Goal: Transaction & Acquisition: Purchase product/service

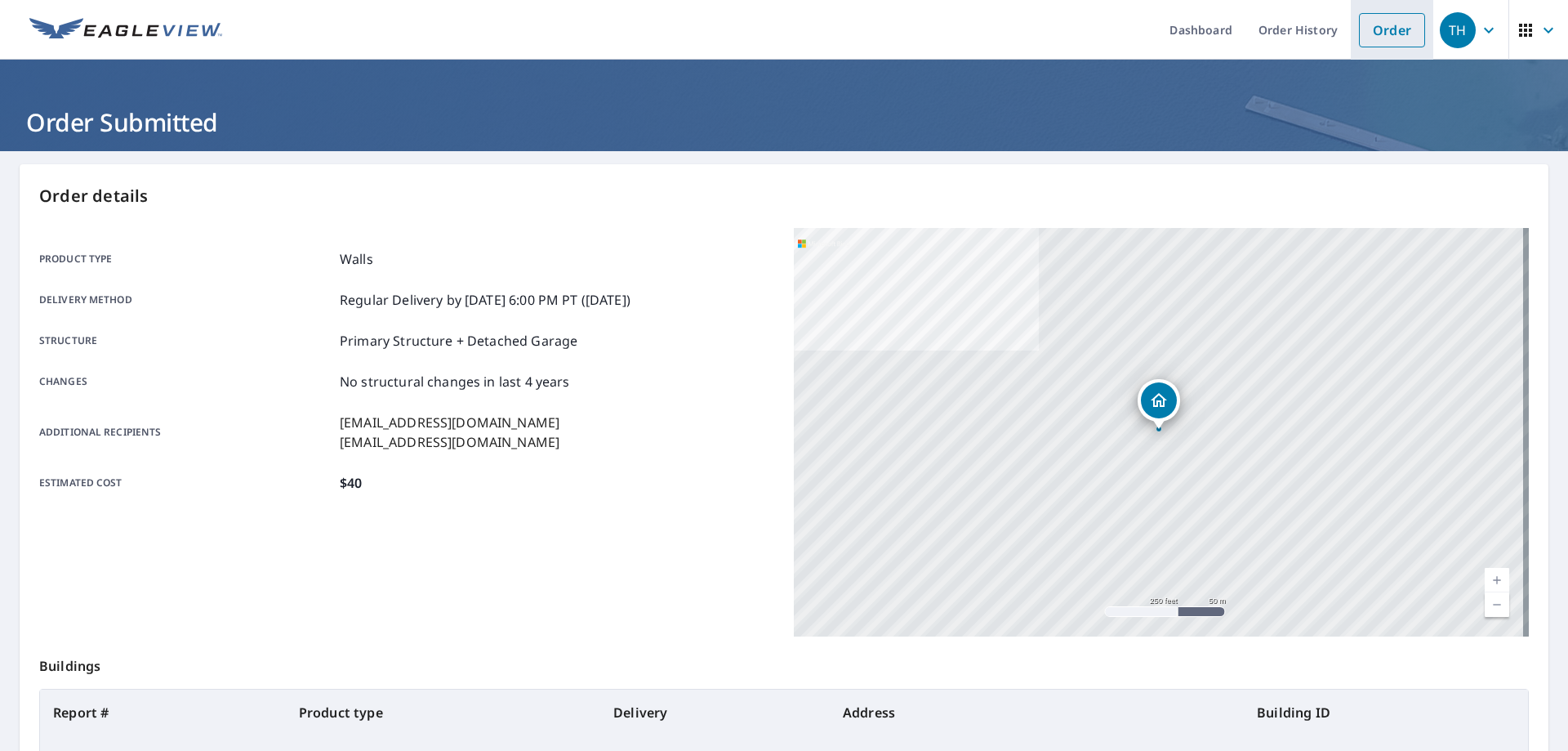
click at [1370, 26] on link "Order" at bounding box center [1392, 31] width 66 height 34
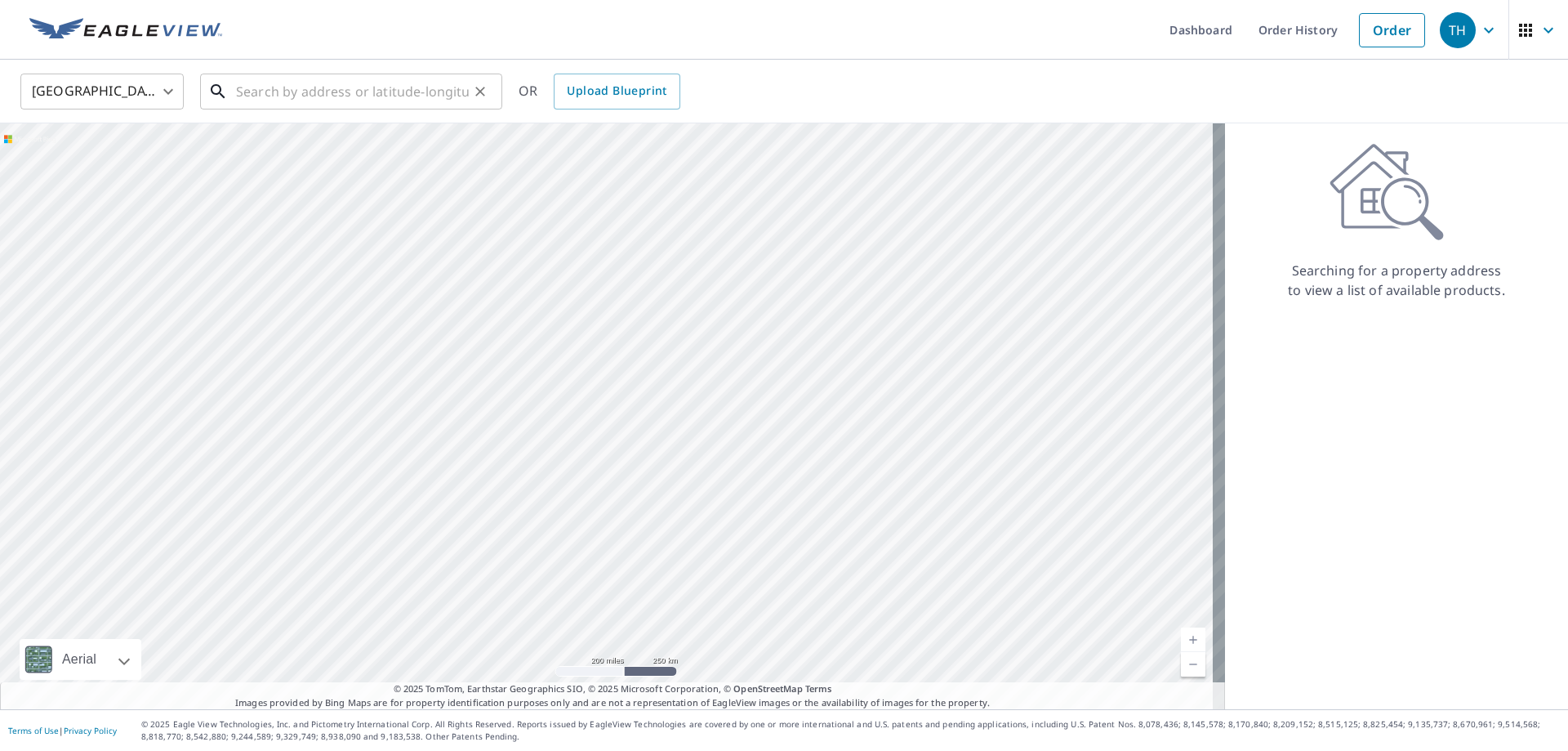
click at [263, 87] on input "text" at bounding box center [353, 91] width 233 height 46
paste input "[STREET_ADDRESS][PERSON_NAME]"
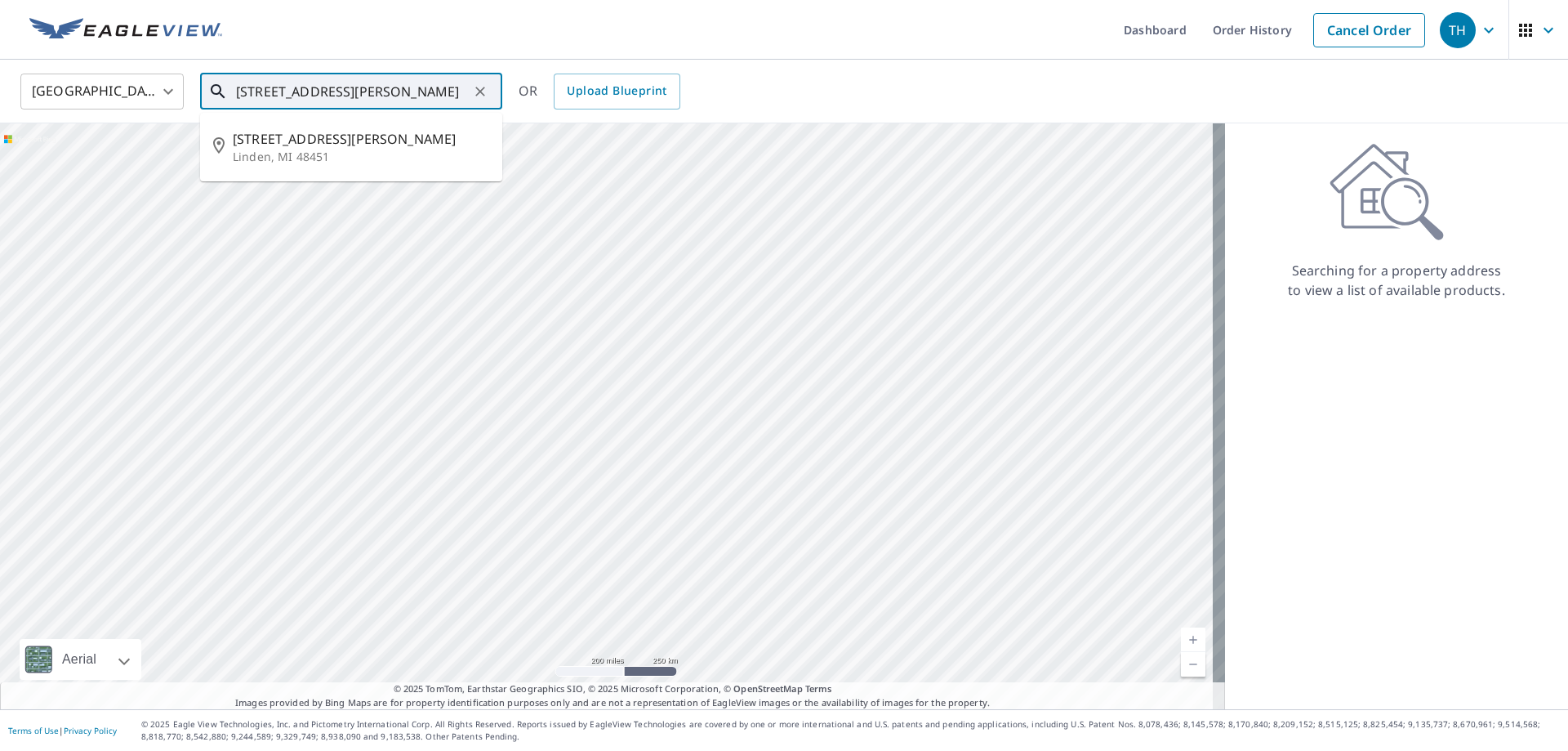
type input "[STREET_ADDRESS][PERSON_NAME]"
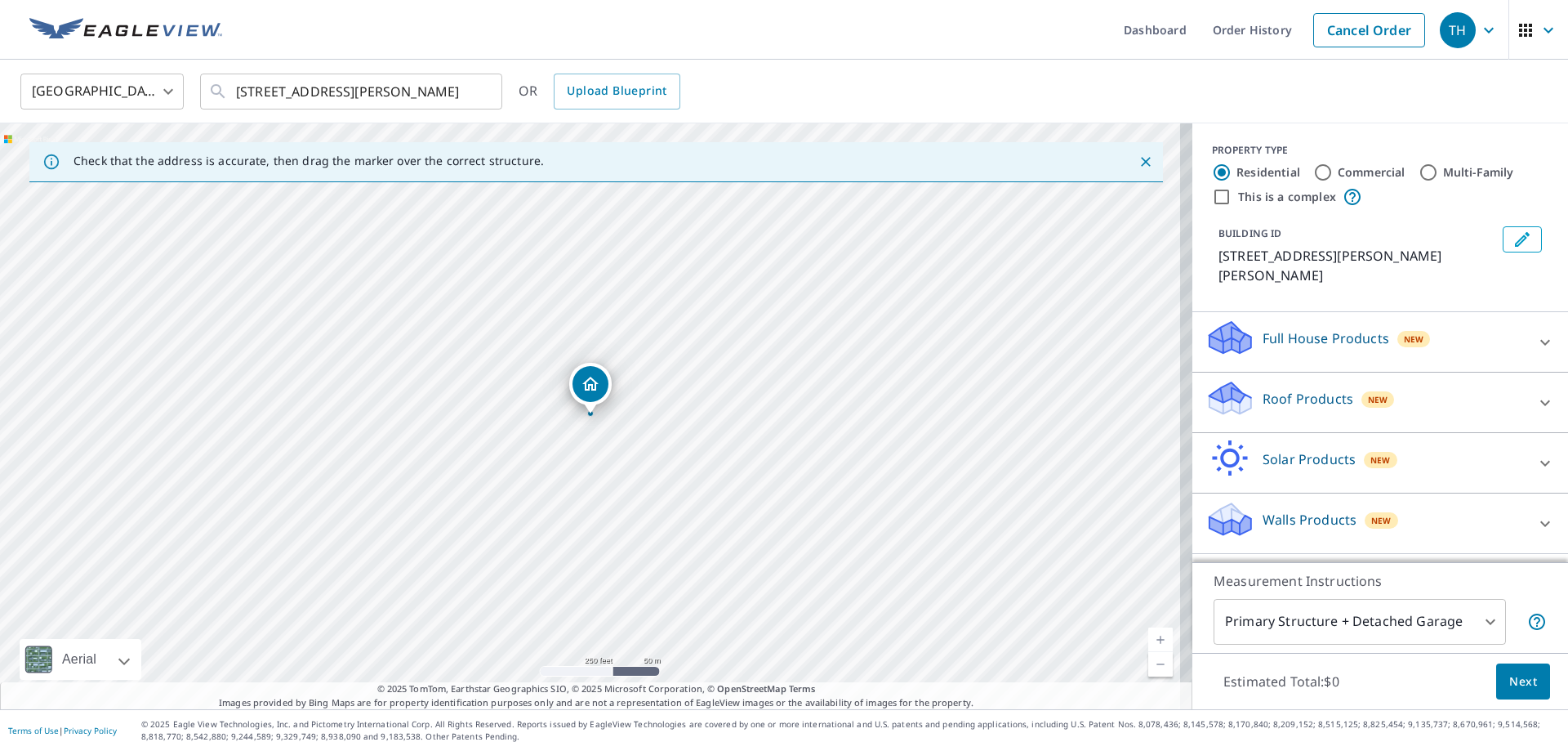
click at [1301, 515] on div "Walls Products New" at bounding box center [1365, 523] width 320 height 47
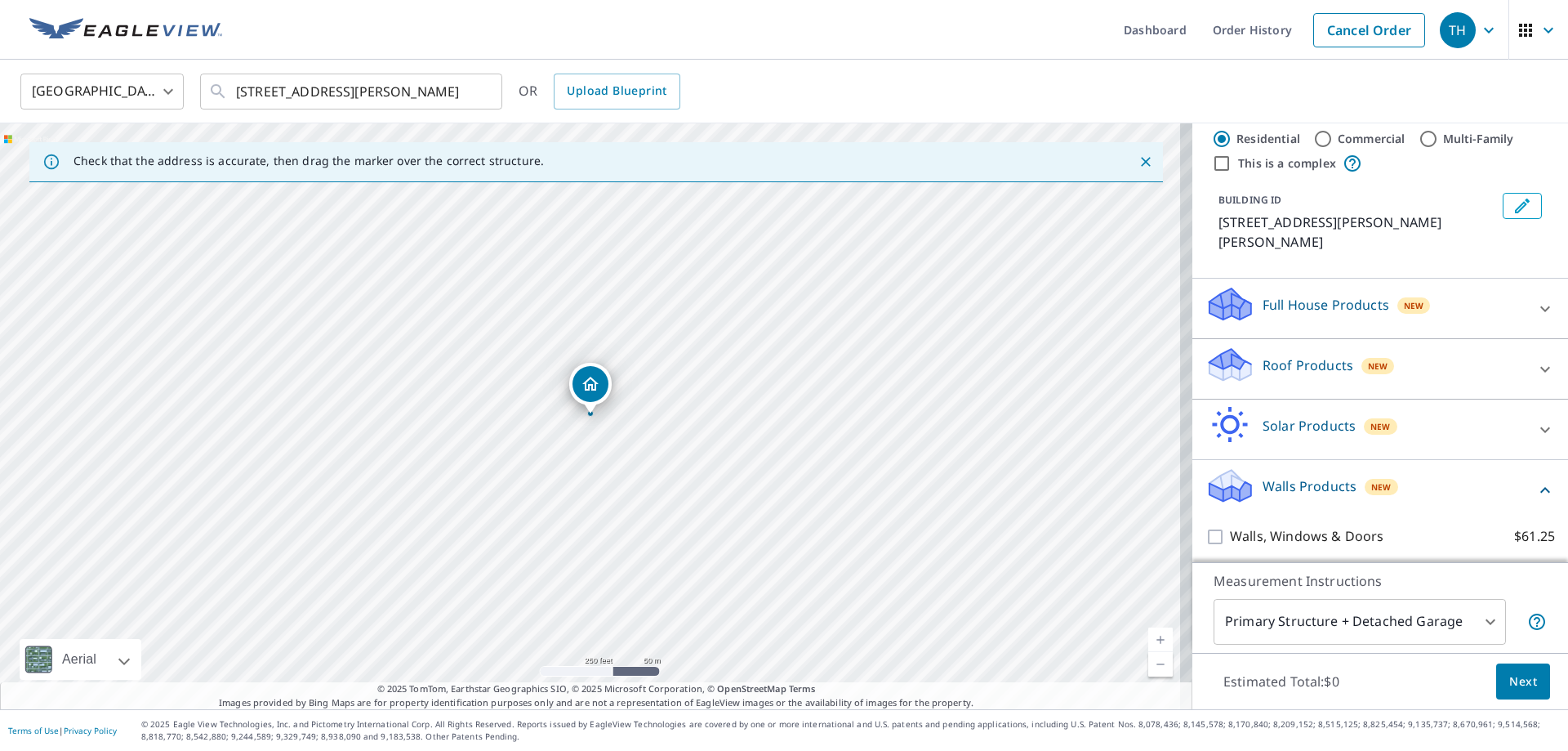
scroll to position [65, 0]
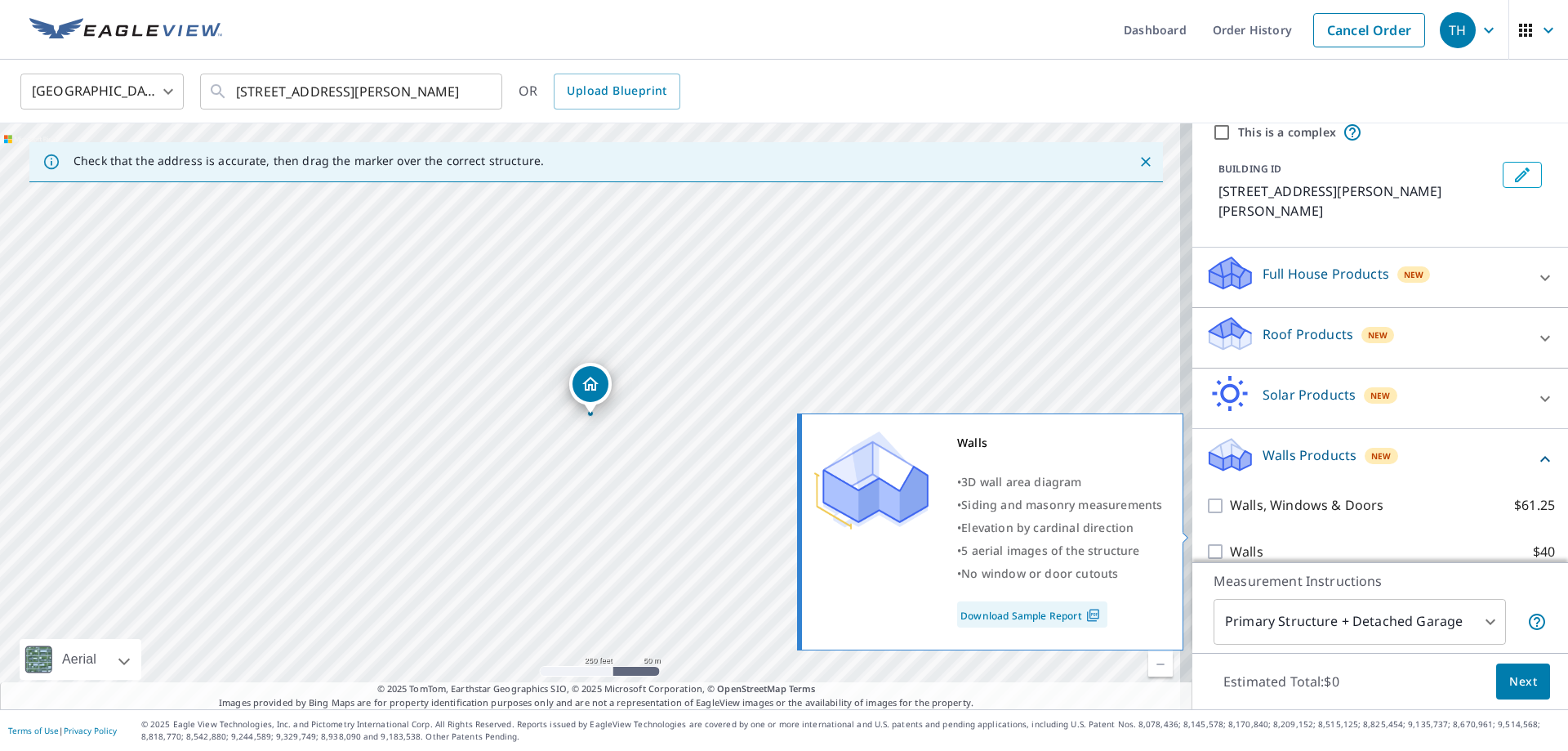
click at [1206, 542] on input "Walls $40" at bounding box center [1217, 552] width 24 height 20
checkbox input "true"
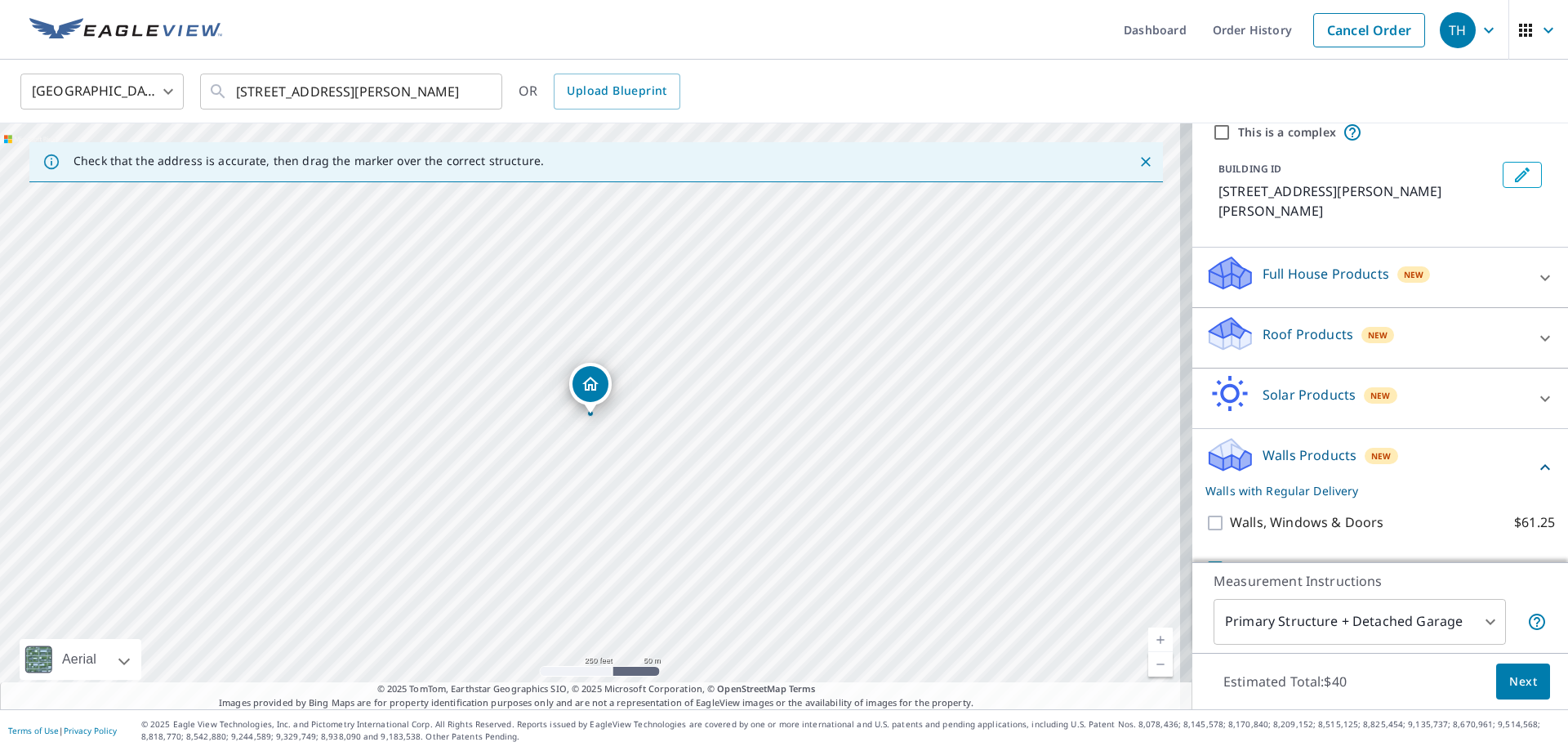
click at [1511, 668] on button "Next" at bounding box center [1523, 681] width 54 height 37
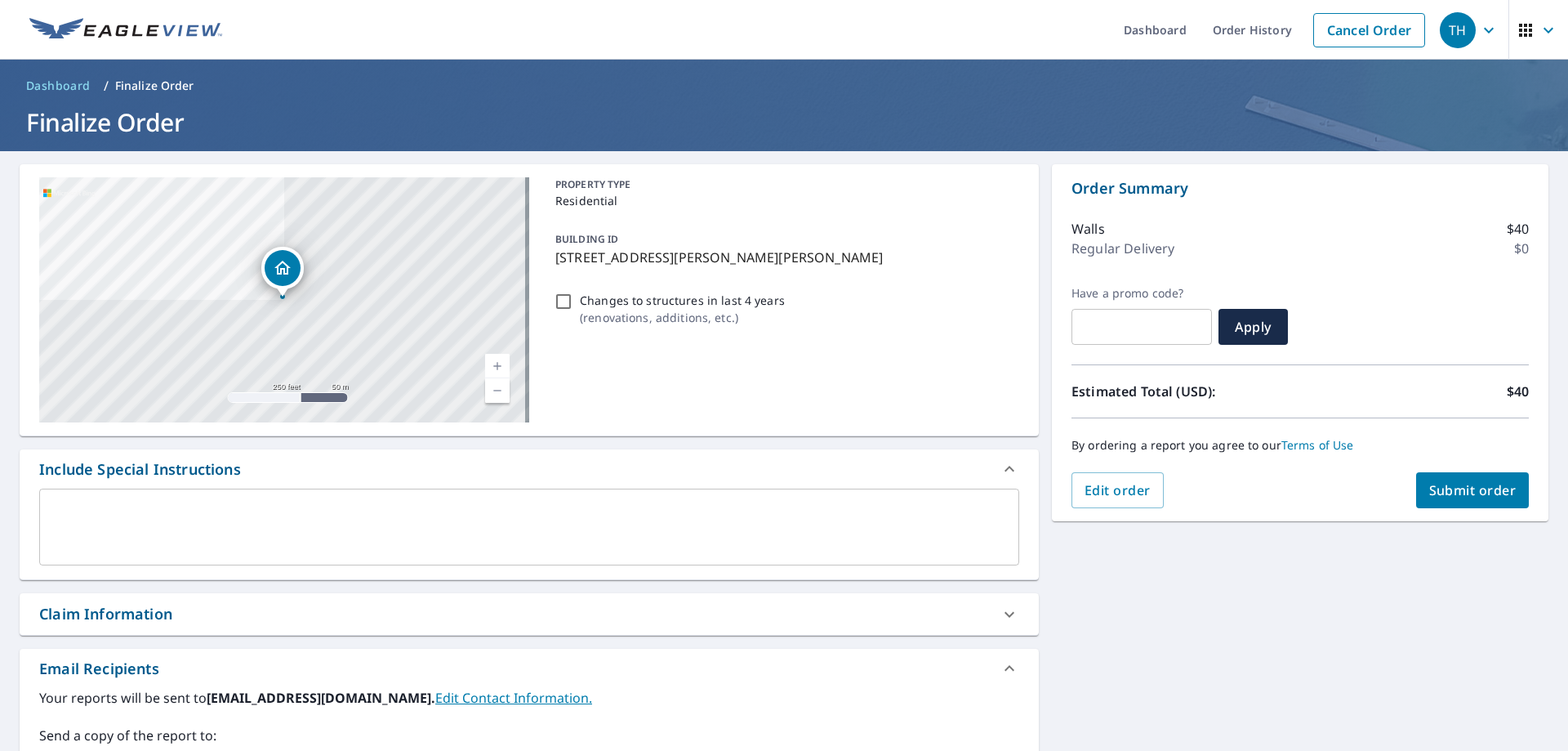
click at [1464, 501] on button "Submit order" at bounding box center [1473, 490] width 114 height 36
checkbox input "true"
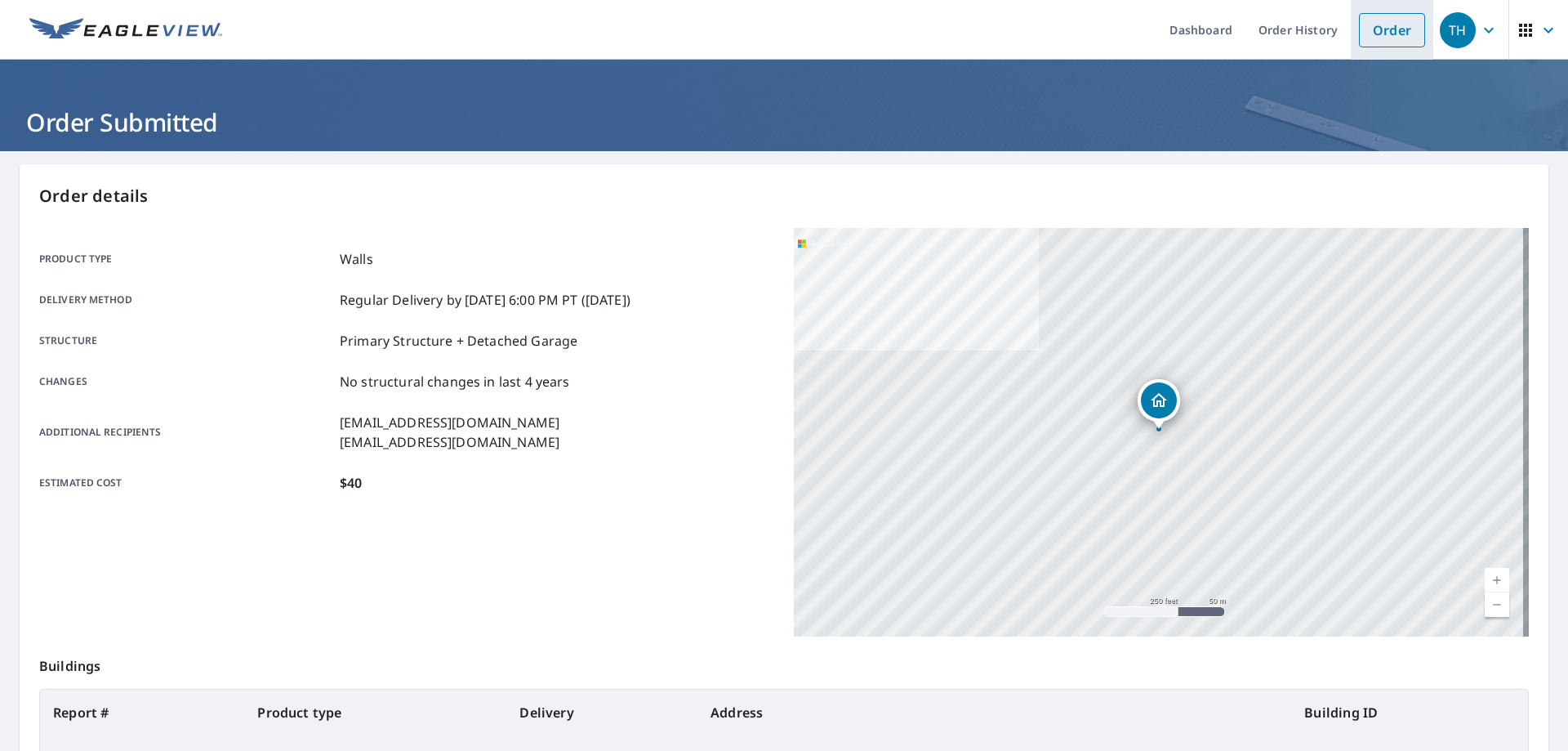
click at [1379, 23] on link "Order" at bounding box center [1392, 31] width 66 height 34
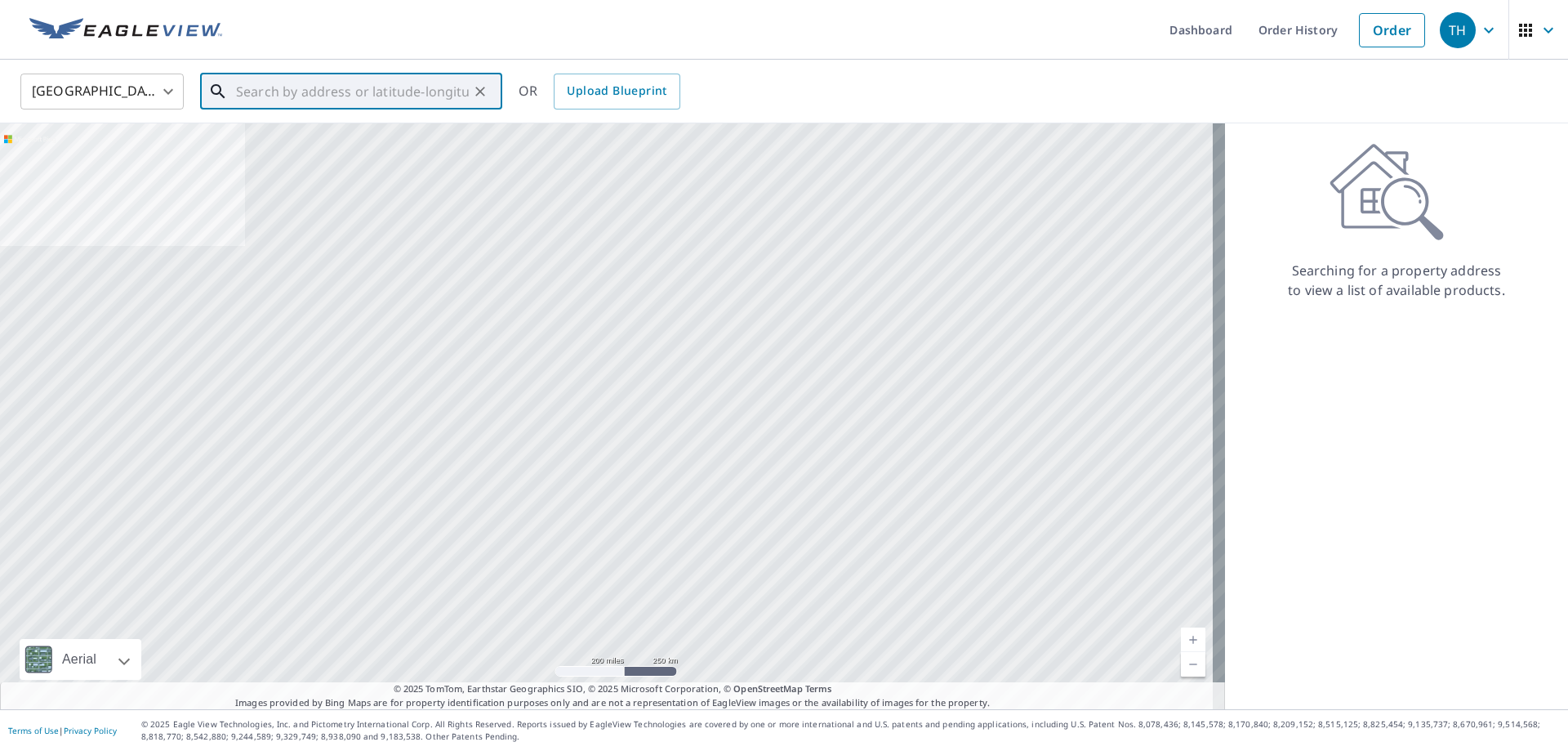
paste input "[STREET_ADDRESS]"
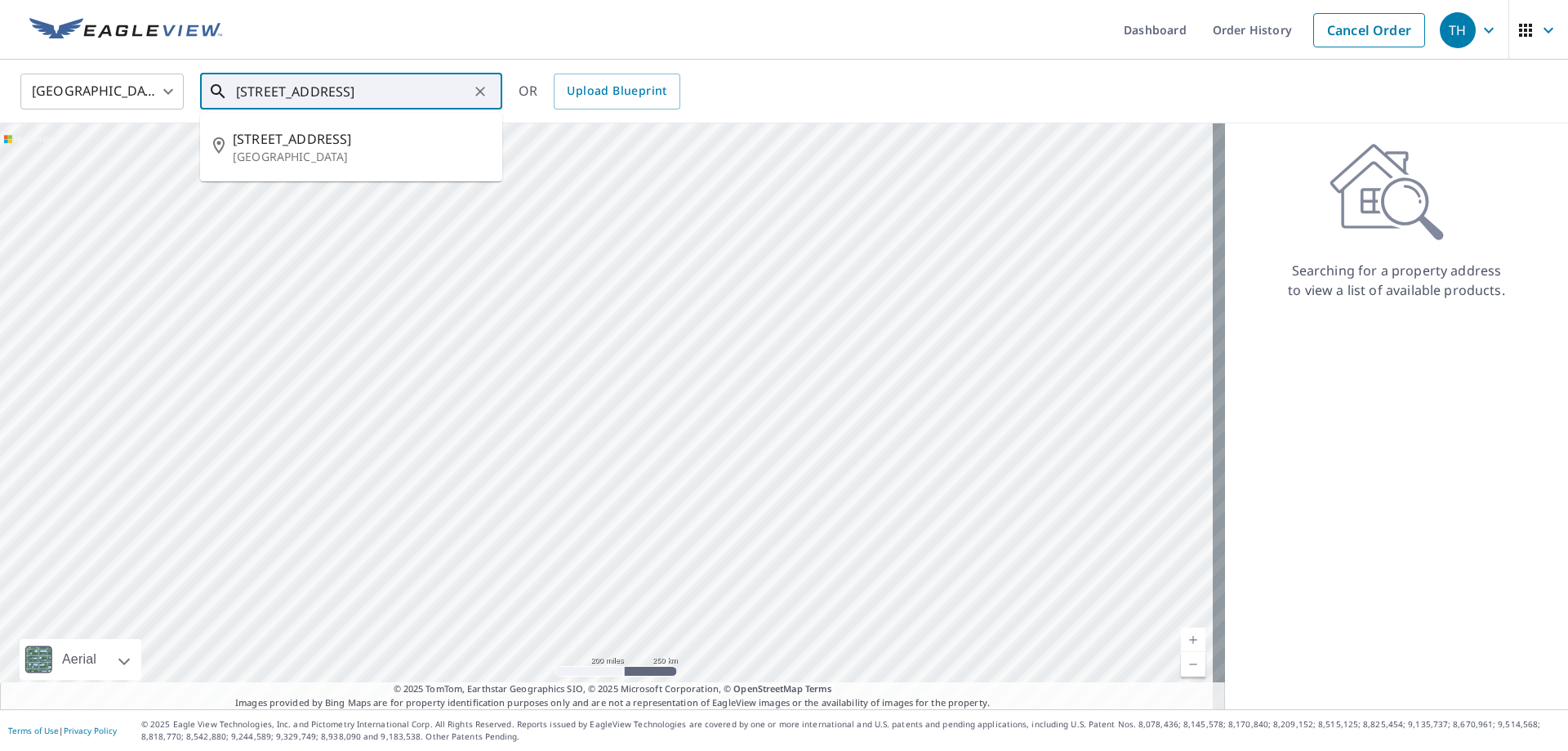
type input "[STREET_ADDRESS]"
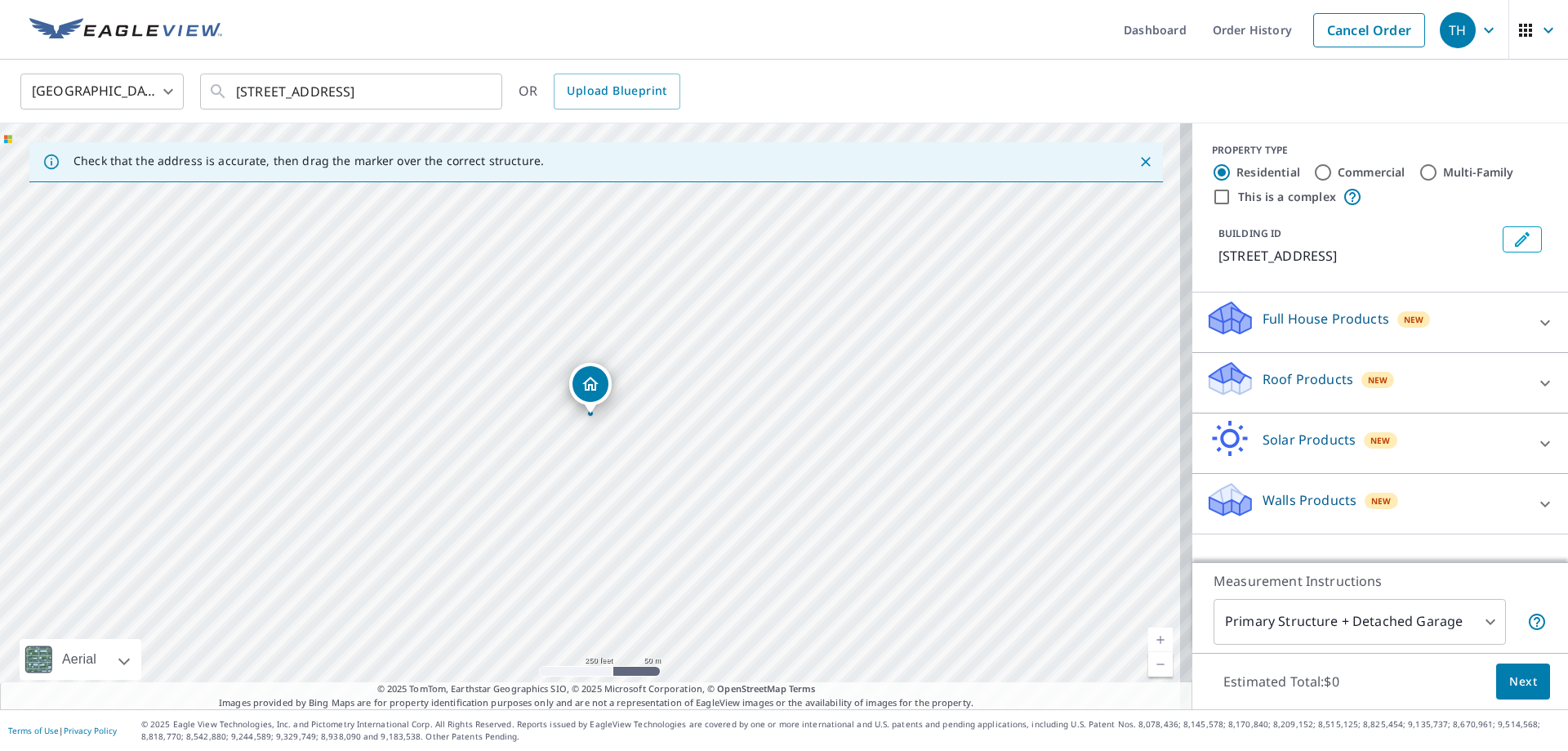
click at [1343, 509] on div "Walls Products New" at bounding box center [1365, 503] width 320 height 47
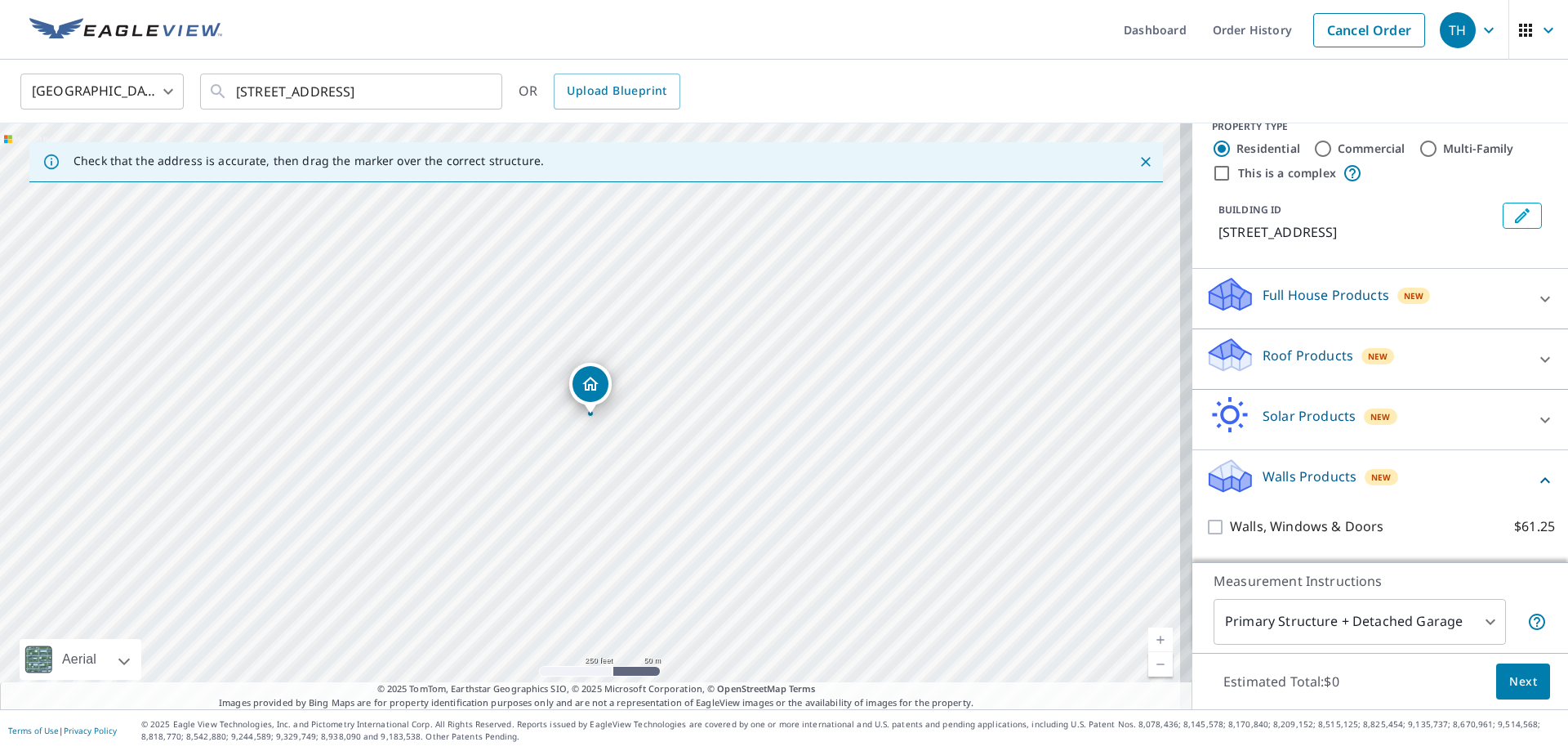
scroll to position [65, 0]
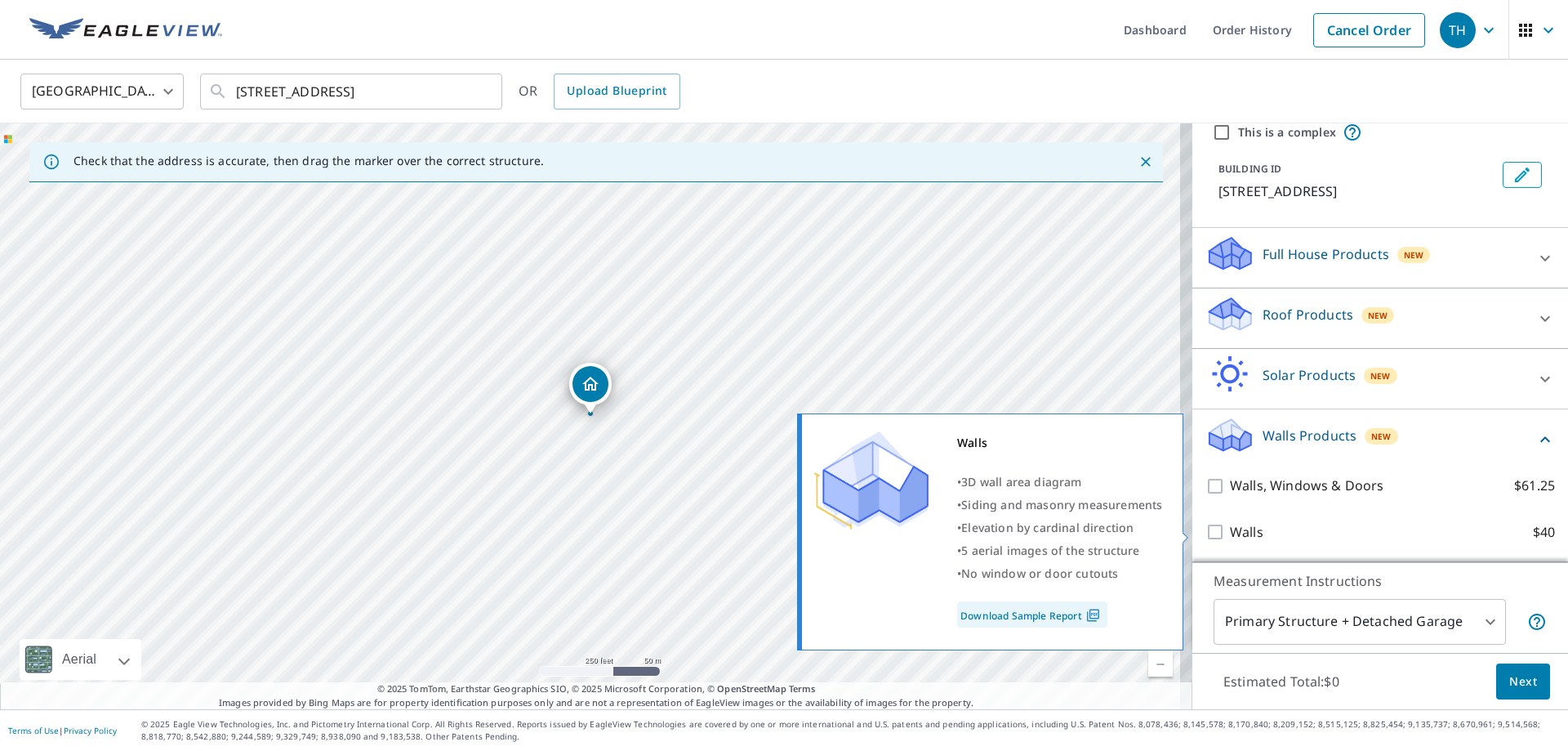
click at [1206, 534] on input "Walls $40" at bounding box center [1217, 532] width 24 height 20
checkbox input "true"
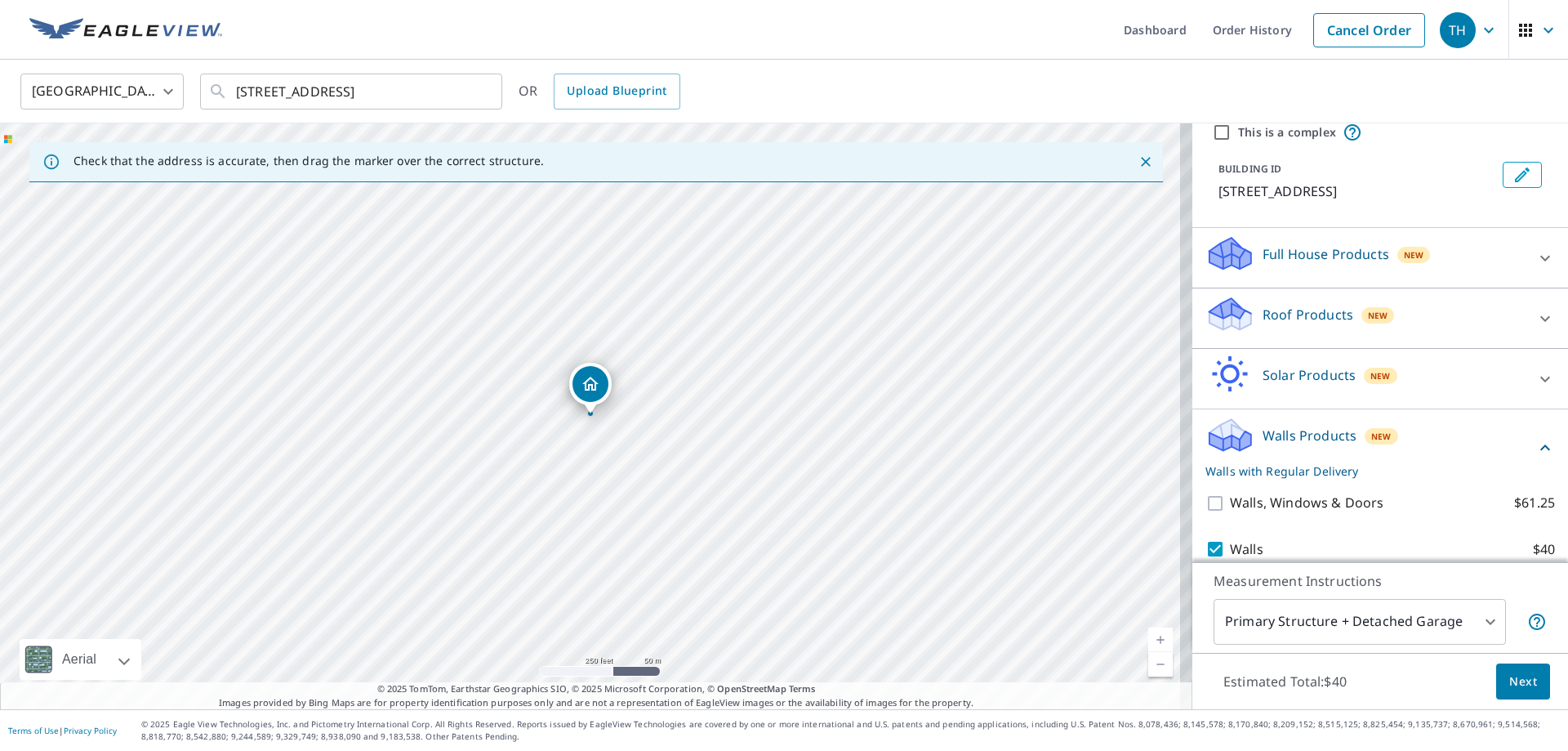
click at [1510, 686] on span "Next" at bounding box center [1523, 682] width 28 height 21
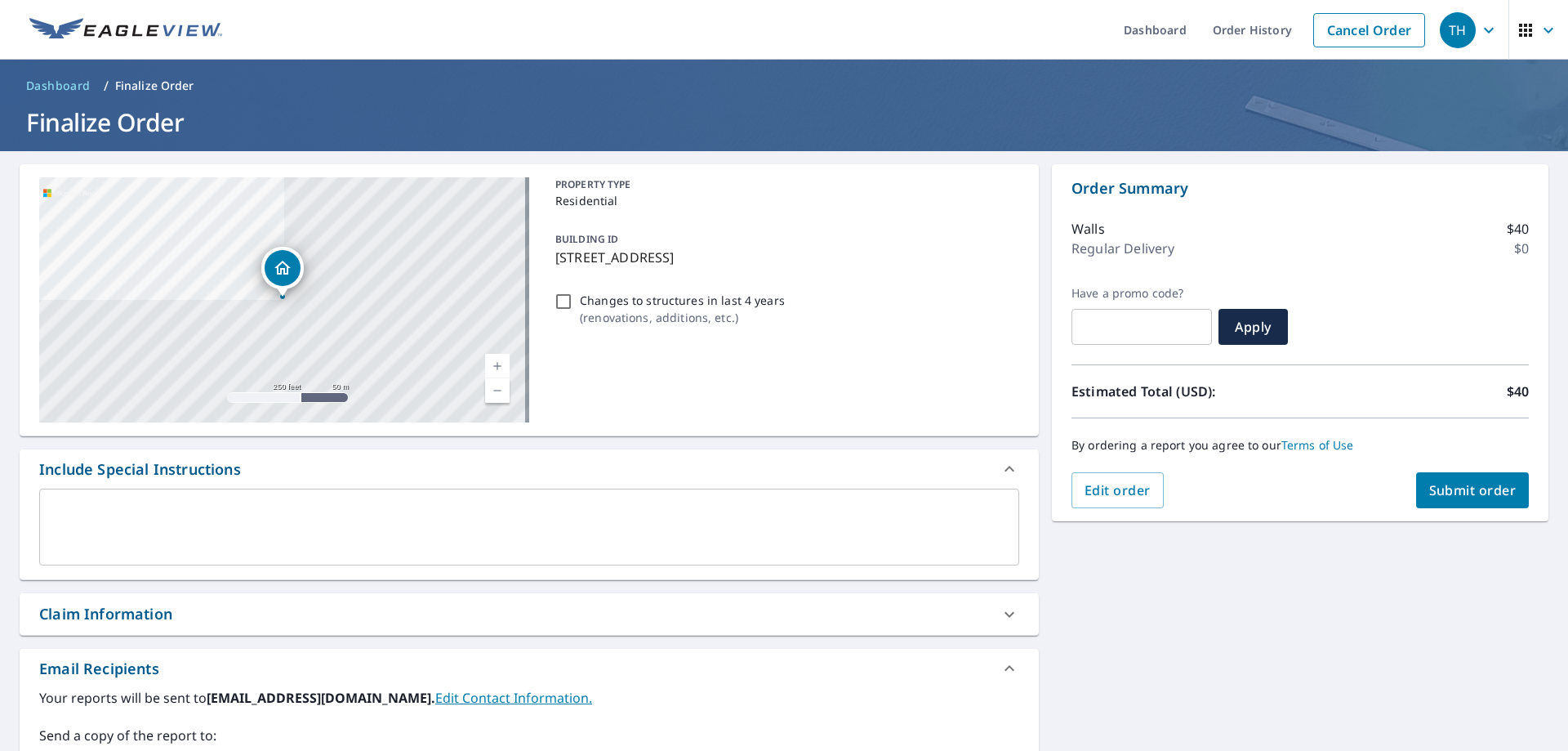
click at [1453, 502] on button "Submit order" at bounding box center [1473, 490] width 114 height 36
checkbox input "true"
